Goal: Information Seeking & Learning: Find specific page/section

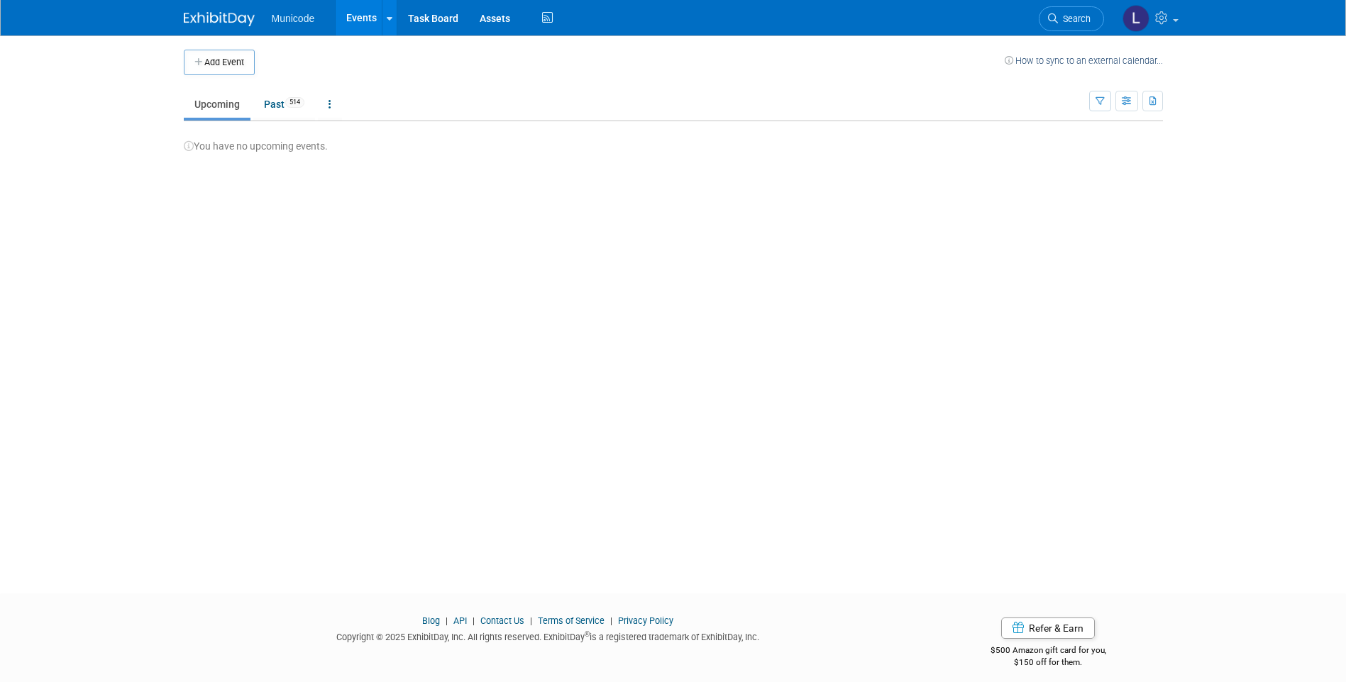
click at [356, 23] on link "Events" at bounding box center [362, 17] width 52 height 35
click at [264, 113] on link "Past 514" at bounding box center [284, 104] width 62 height 27
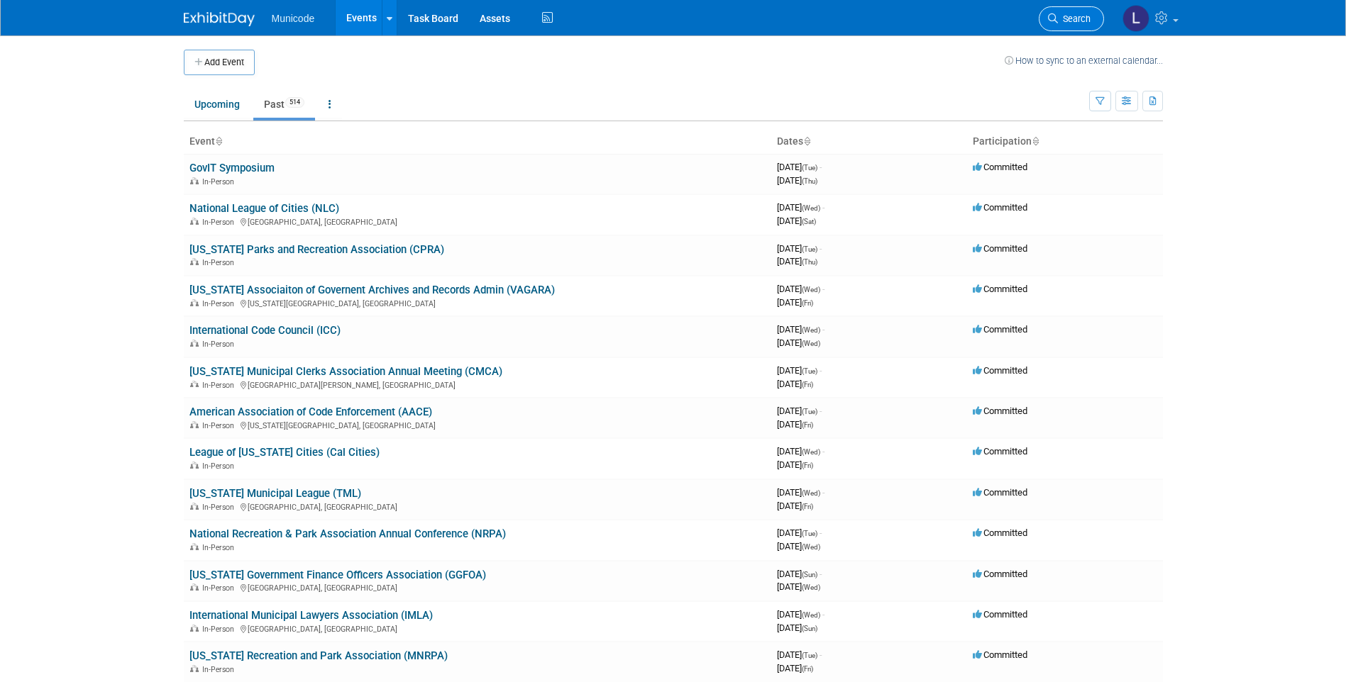
click at [1063, 21] on span "Search" at bounding box center [1074, 18] width 33 height 11
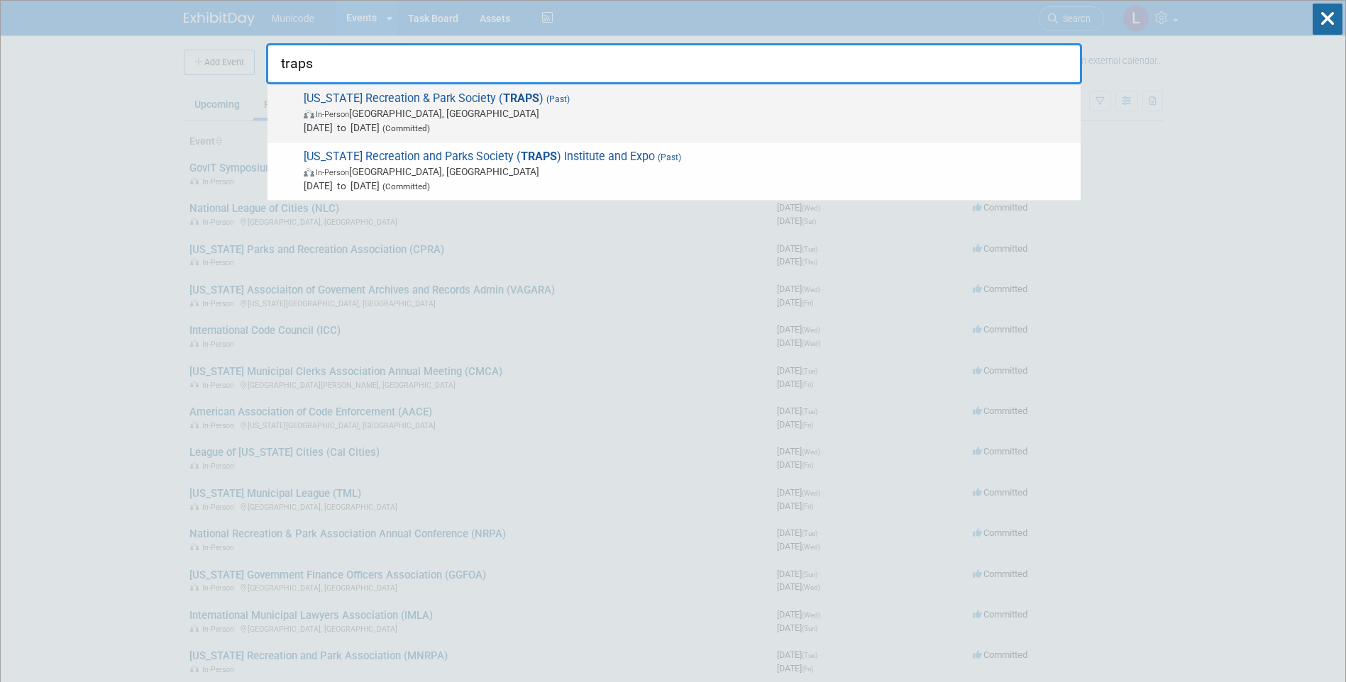
type input "traps"
click at [361, 111] on span "In-Person Galveston, TX" at bounding box center [689, 113] width 770 height 14
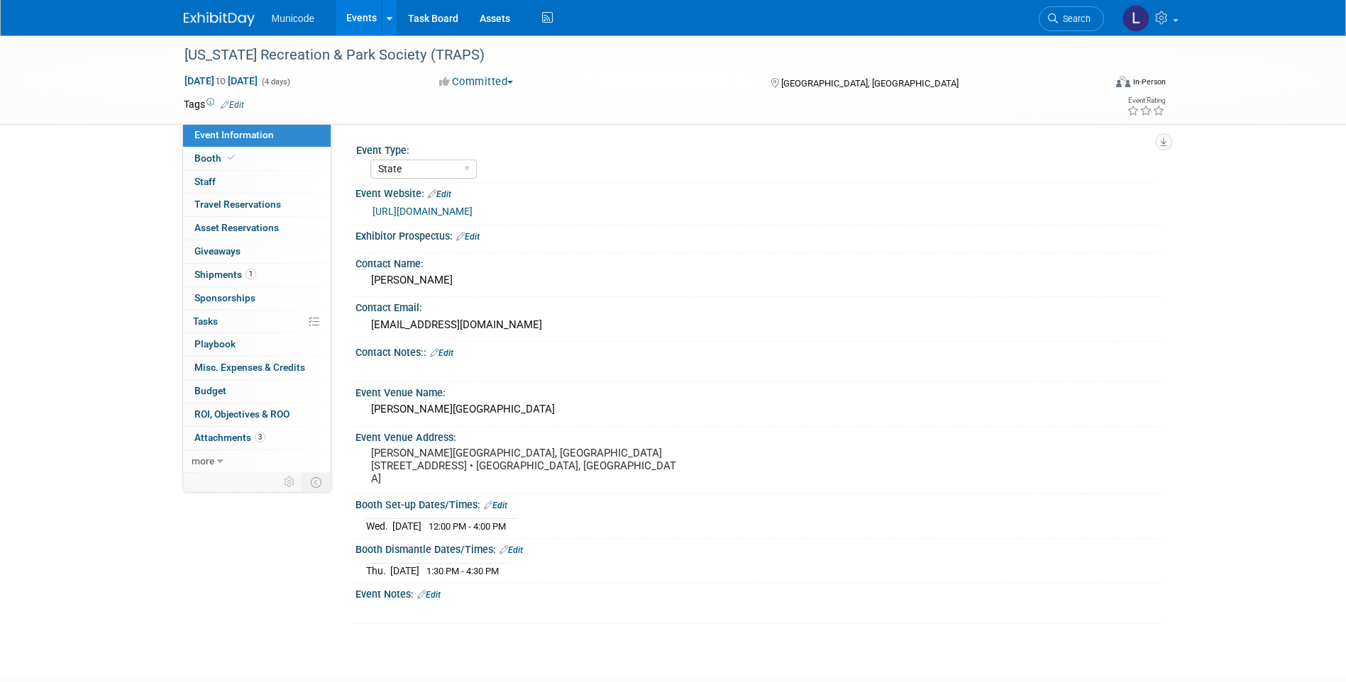
select select "State"
